Goal: Find specific page/section: Find specific page/section

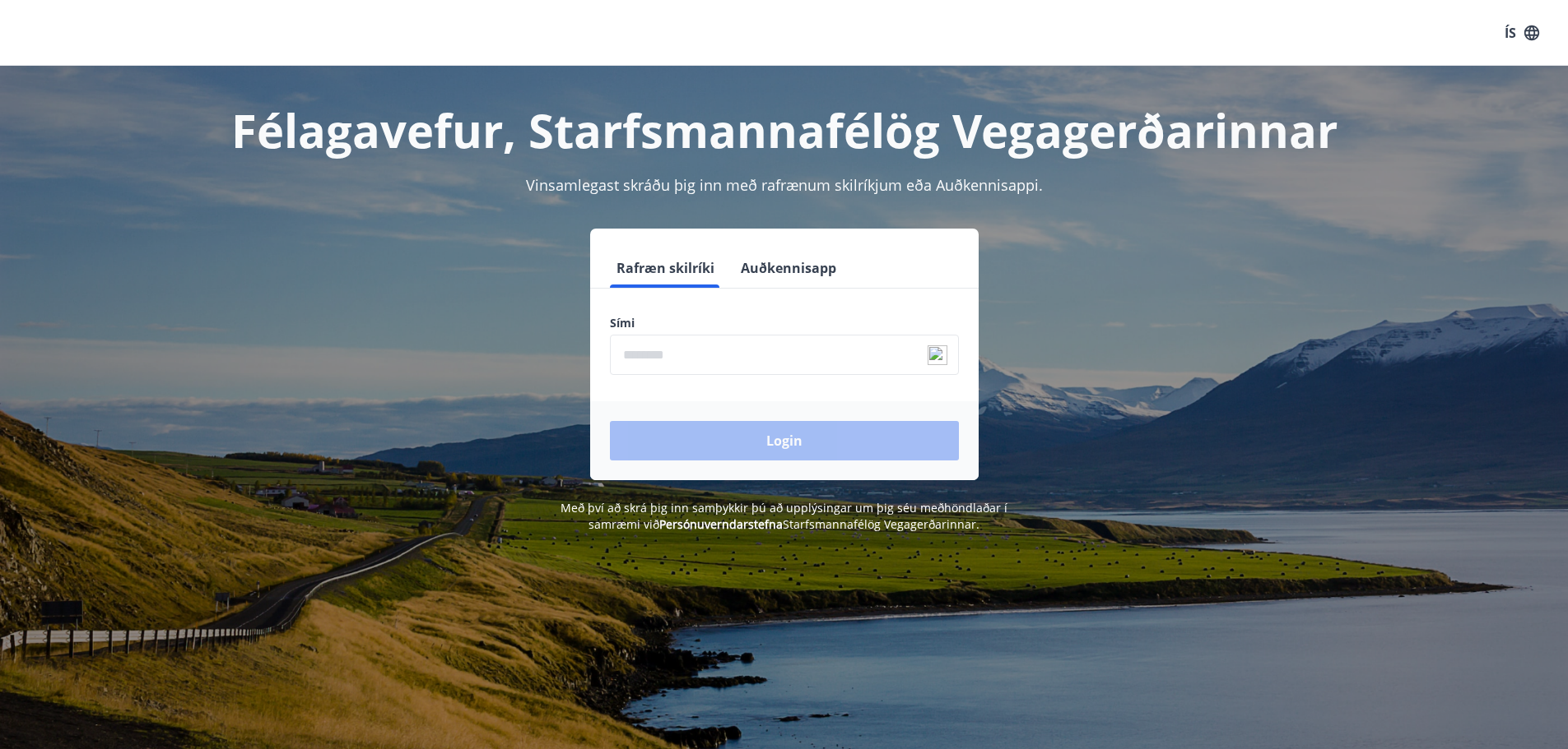
click at [746, 356] on input "phone" at bounding box center [784, 354] width 349 height 40
click at [731, 351] on input "phone" at bounding box center [784, 354] width 349 height 40
click at [732, 359] on input "phone" at bounding box center [784, 354] width 349 height 40
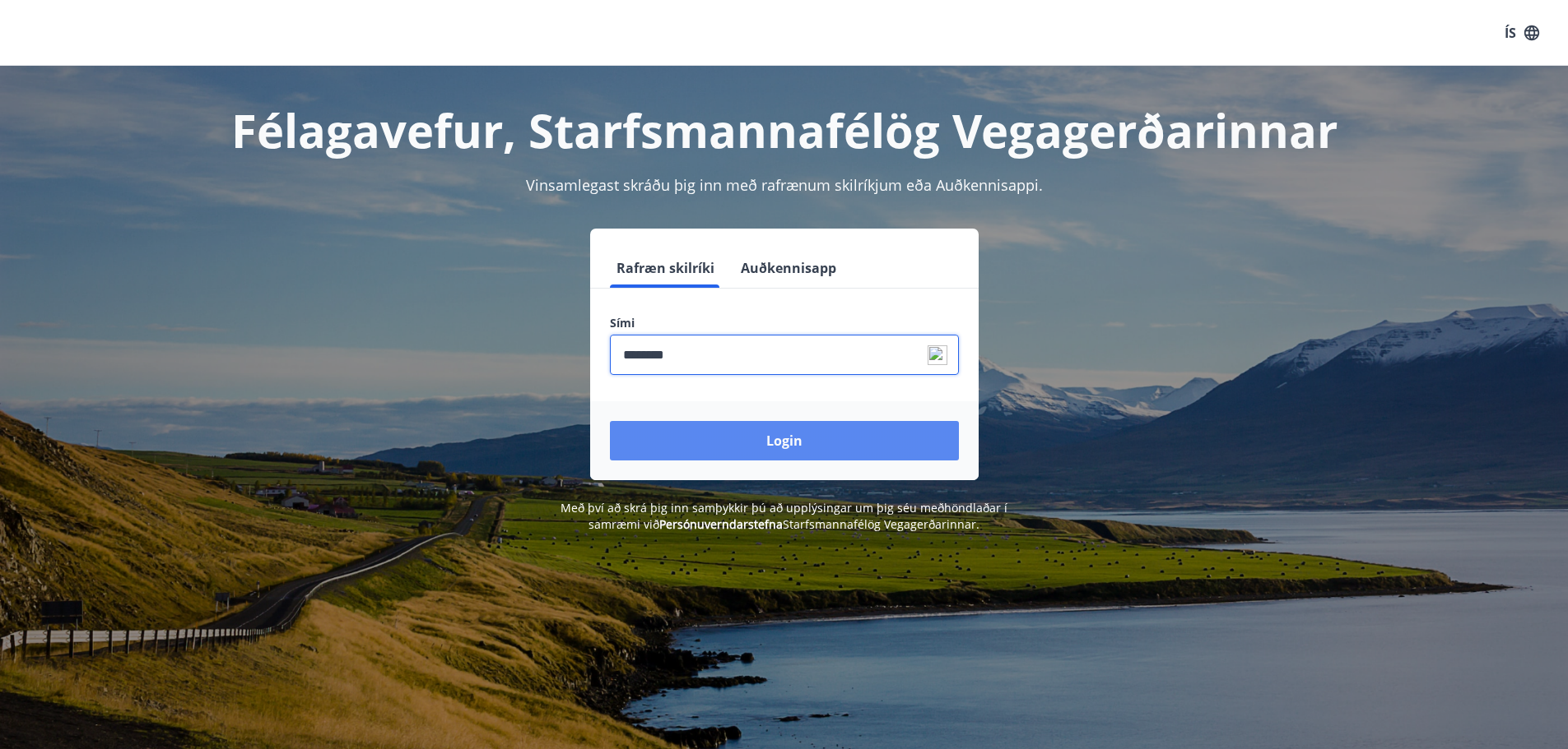
type input "********"
click at [743, 436] on button "Login" at bounding box center [784, 440] width 349 height 39
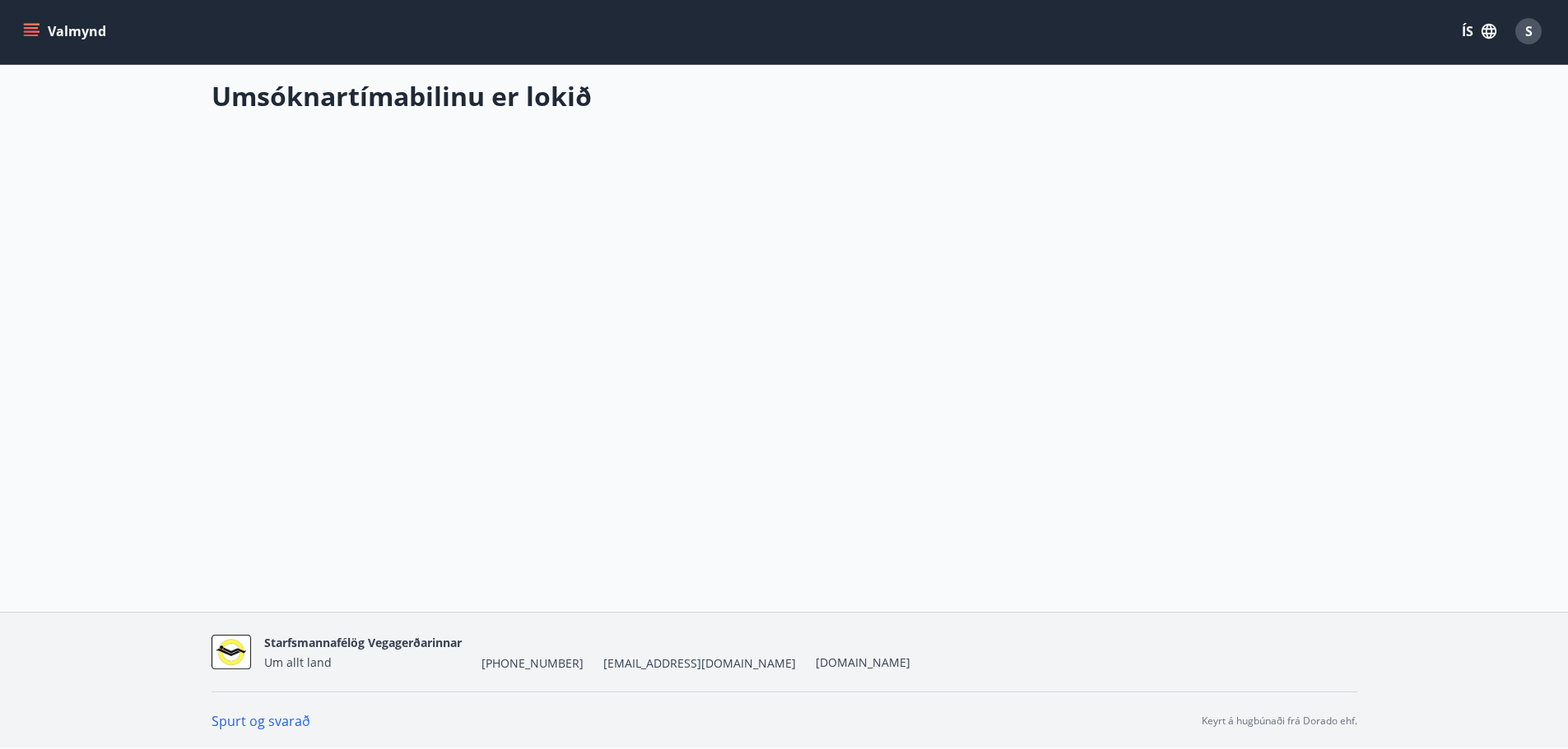
scroll to position [3, 0]
click at [32, 30] on icon "menu" at bounding box center [33, 30] width 18 height 2
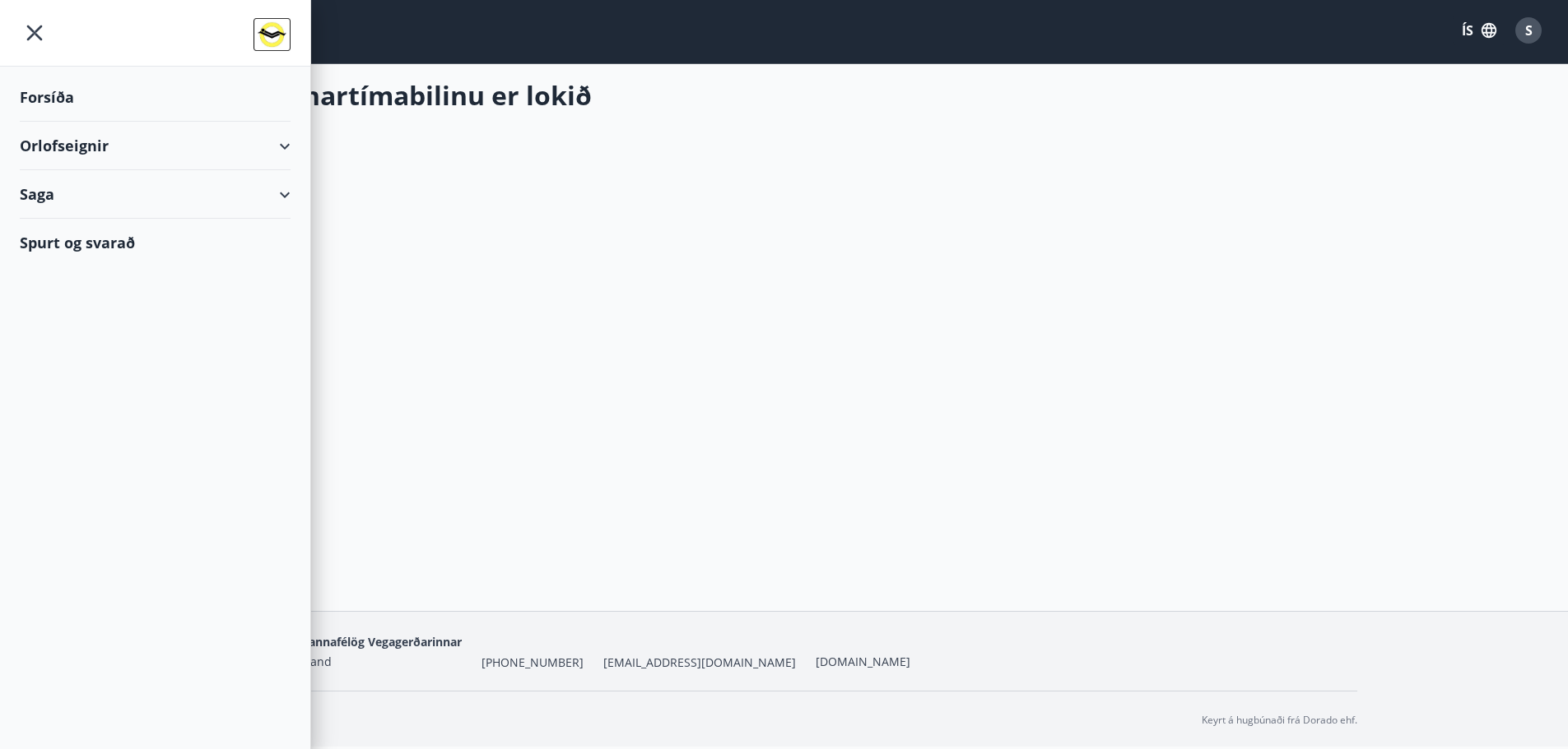
click at [281, 146] on div "Orlofseignir" at bounding box center [155, 146] width 271 height 48
click at [63, 190] on div "Framboð" at bounding box center [155, 188] width 244 height 35
